Goal: Task Accomplishment & Management: Manage account settings

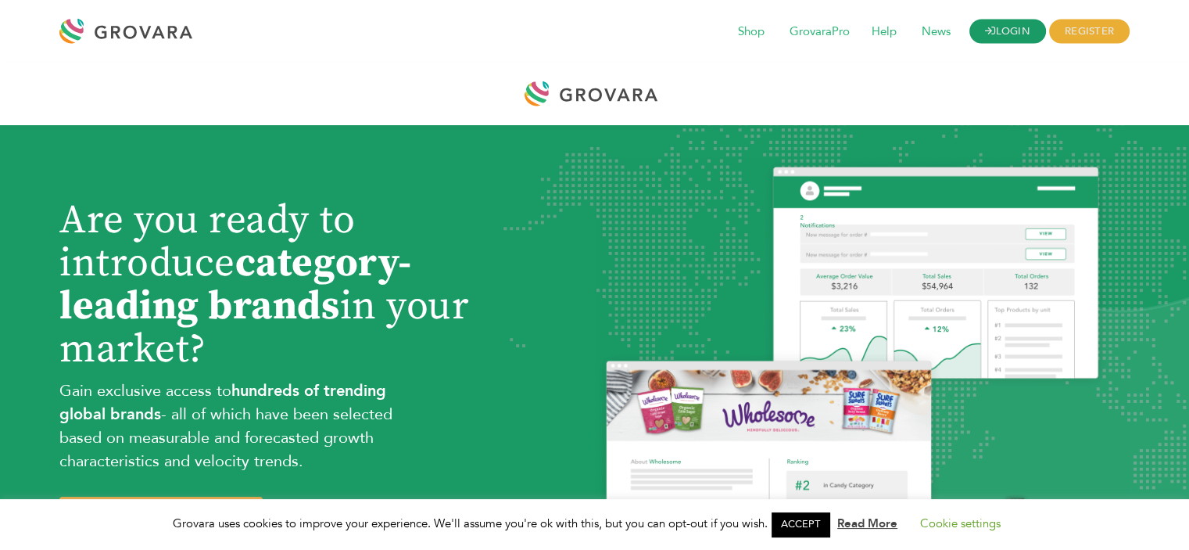
click at [991, 25] on link "LOGIN" at bounding box center [1007, 32] width 77 height 24
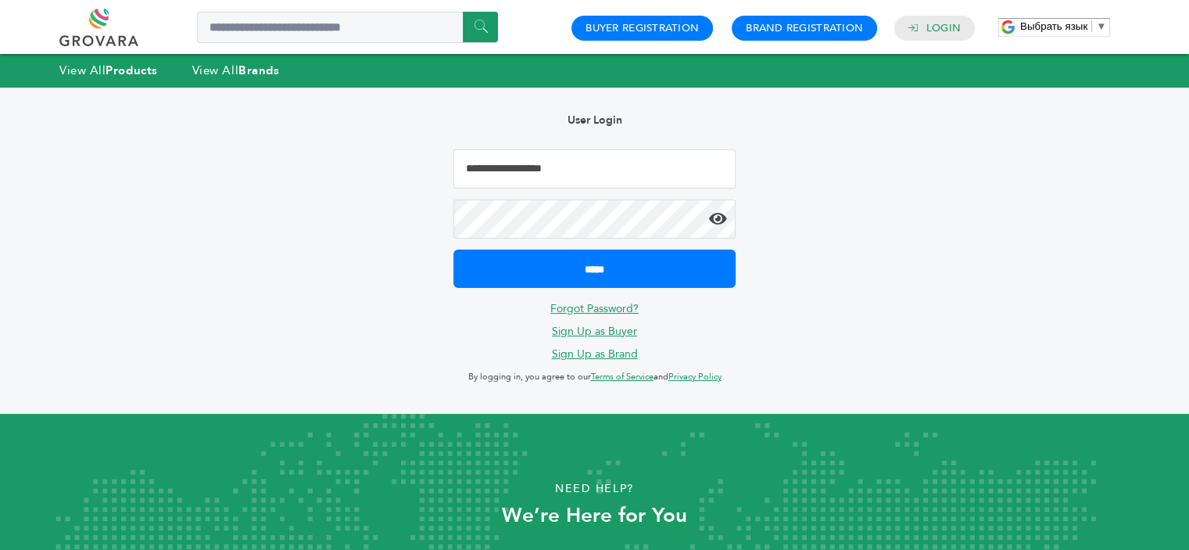
type input "**********"
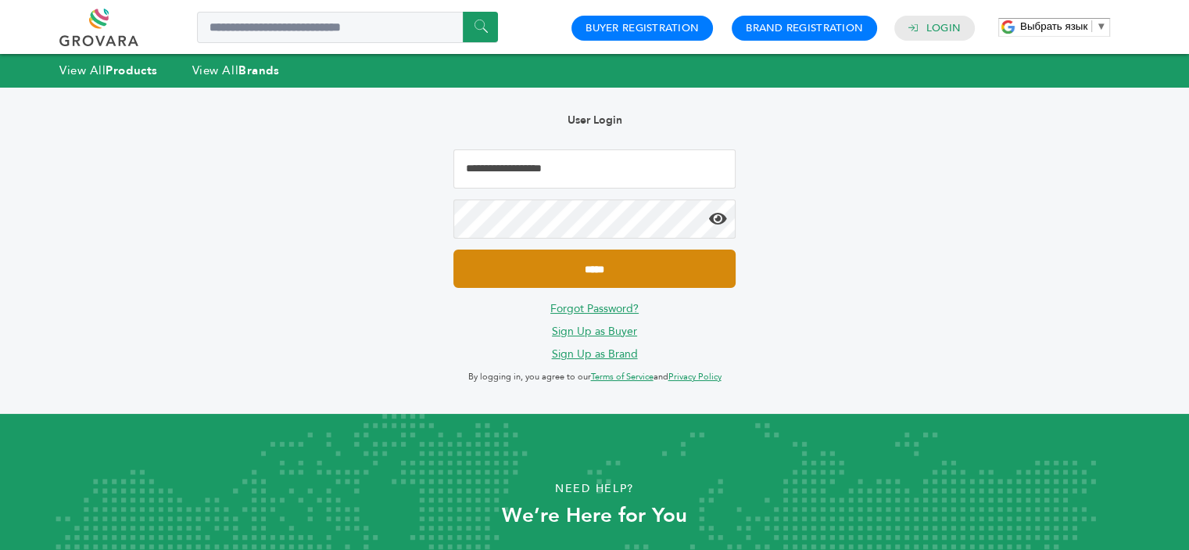
click at [510, 270] on input "*****" at bounding box center [593, 268] width 281 height 38
